Goal: Navigation & Orientation: Find specific page/section

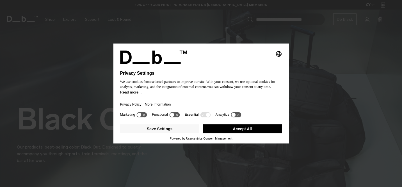
click at [239, 133] on button "Accept All" at bounding box center [241, 128] width 79 height 9
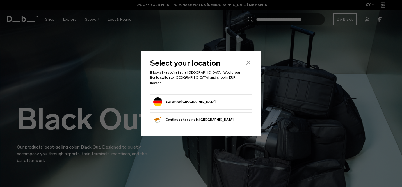
click at [201, 102] on form "Switch to Germany" at bounding box center [200, 101] width 95 height 9
click at [174, 98] on button "Switch to Germany" at bounding box center [184, 101] width 62 height 9
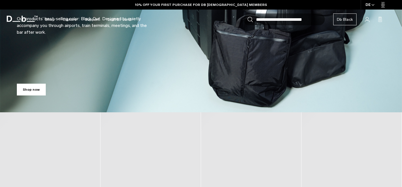
scroll to position [185, 0]
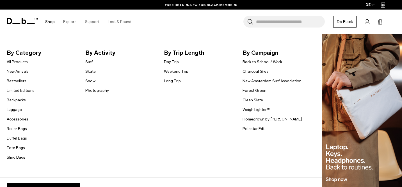
click at [15, 102] on link "Backpacks" at bounding box center [16, 100] width 19 height 6
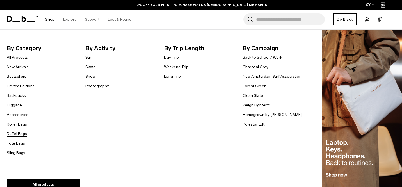
click at [15, 133] on link "Duffel Bags" at bounding box center [17, 134] width 20 height 6
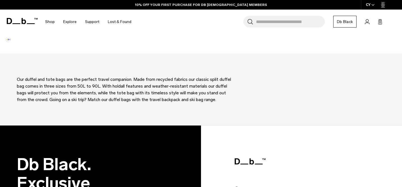
scroll to position [1633, 0]
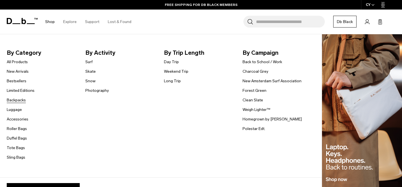
click at [15, 99] on link "Backpacks" at bounding box center [16, 100] width 19 height 6
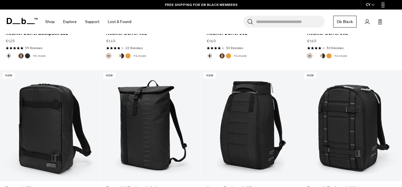
scroll to position [589, 0]
